Goal: Task Accomplishment & Management: Manage account settings

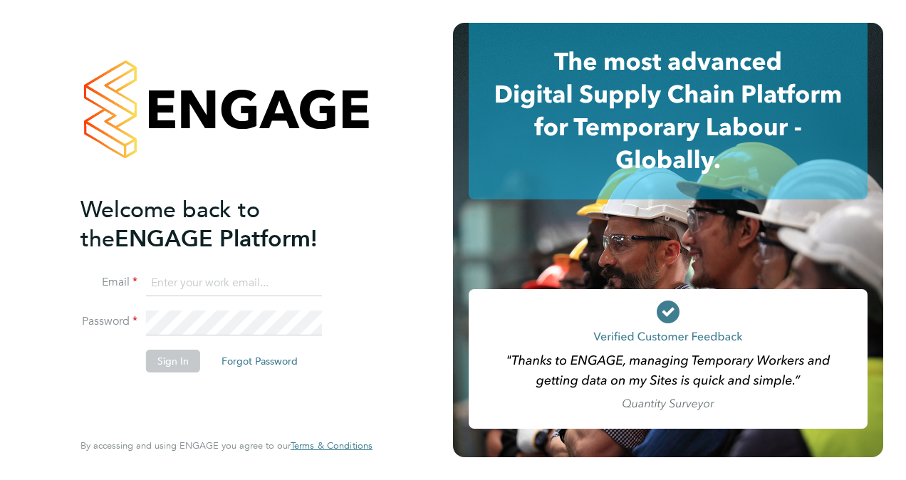
type input "carolcaine1962@gmail.com"
click at [160, 359] on button "Sign In" at bounding box center [173, 361] width 54 height 23
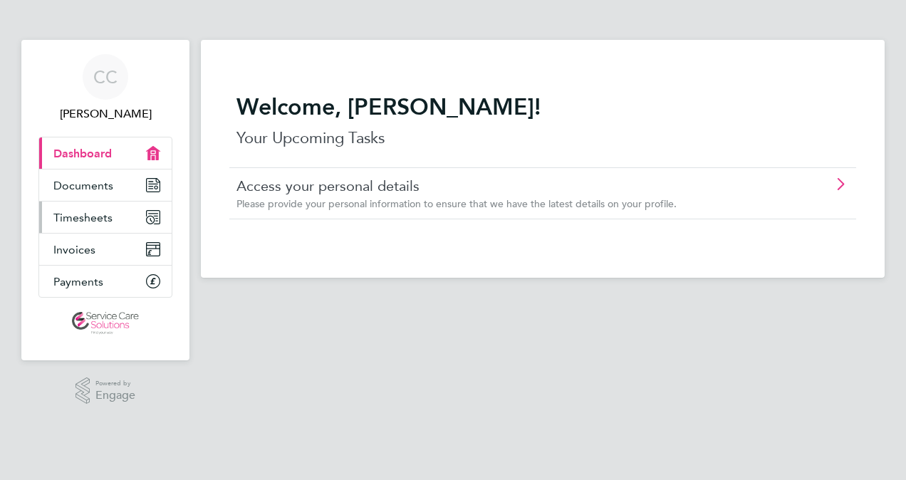
click at [85, 224] on link "Timesheets" at bounding box center [105, 217] width 132 height 31
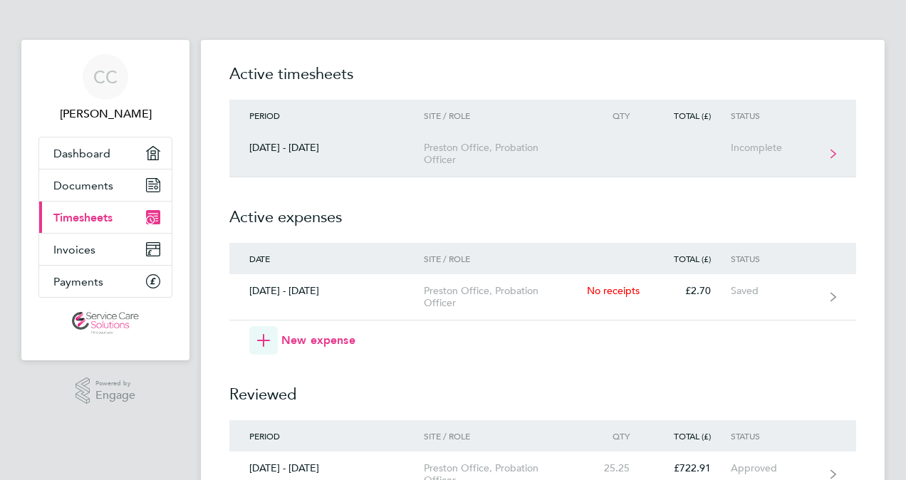
click at [828, 155] on link "[DATE] - [DATE] Preston Office, Probation Officer Incomplete" at bounding box center [542, 154] width 627 height 46
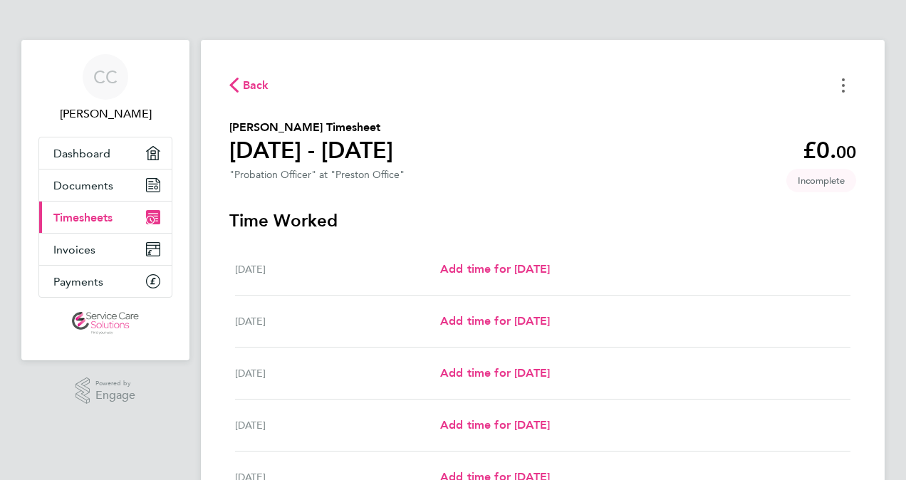
click at [843, 85] on circle "Timesheets Menu" at bounding box center [843, 85] width 3 height 3
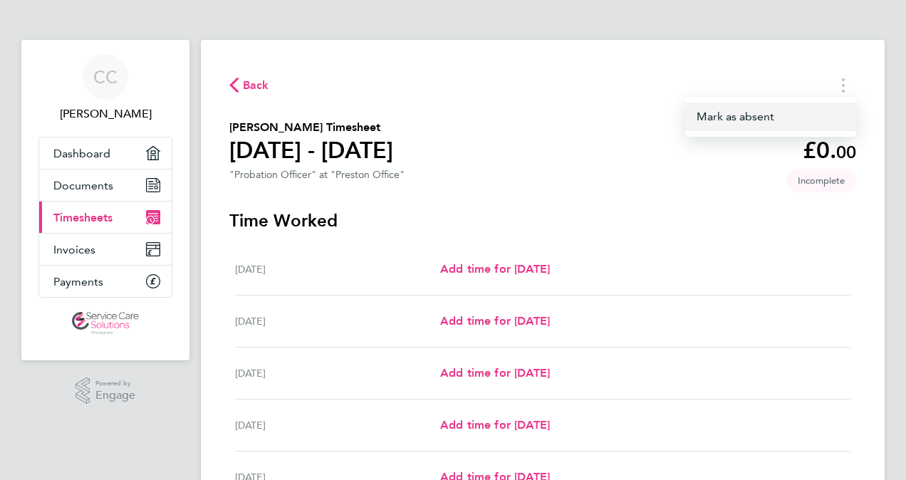
click at [734, 106] on button "Mark as absent" at bounding box center [770, 117] width 171 height 28
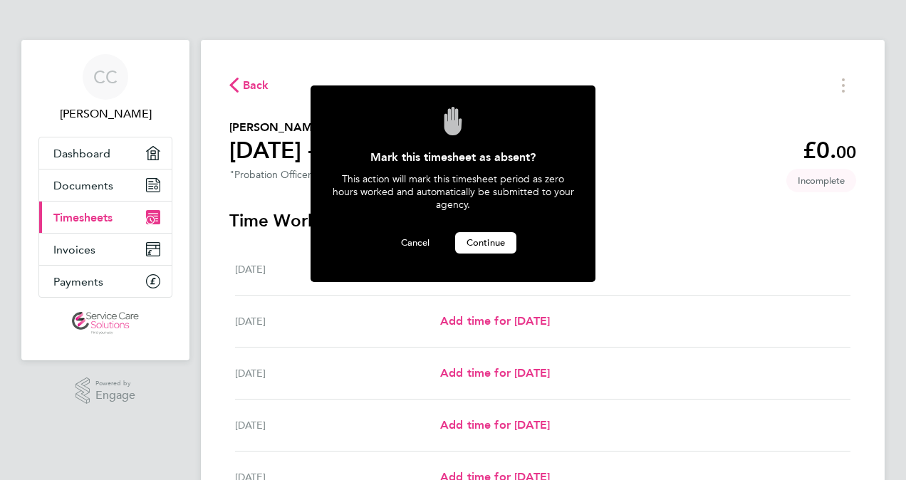
click at [486, 241] on span "Continue" at bounding box center [486, 243] width 38 height 12
